Goal: Navigation & Orientation: Find specific page/section

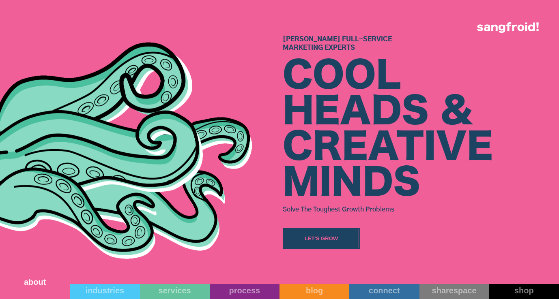
click at [49, 296] on link "about" at bounding box center [35, 285] width 70 height 27
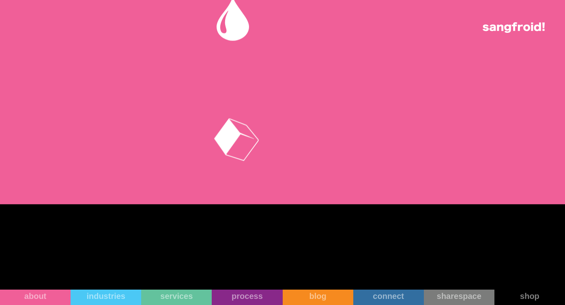
click at [342, 153] on div "sang { fr. blood. life force. } froid { fr. cold. relentless. }" at bounding box center [282, 51] width 565 height 305
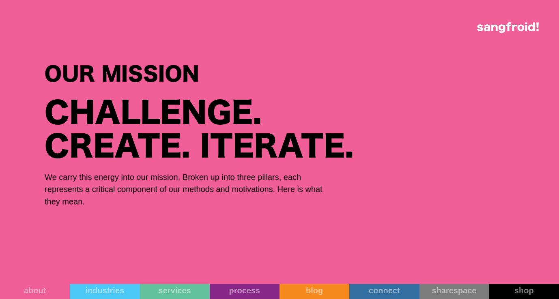
scroll to position [2356, 0]
